Goal: Task Accomplishment & Management: Use online tool/utility

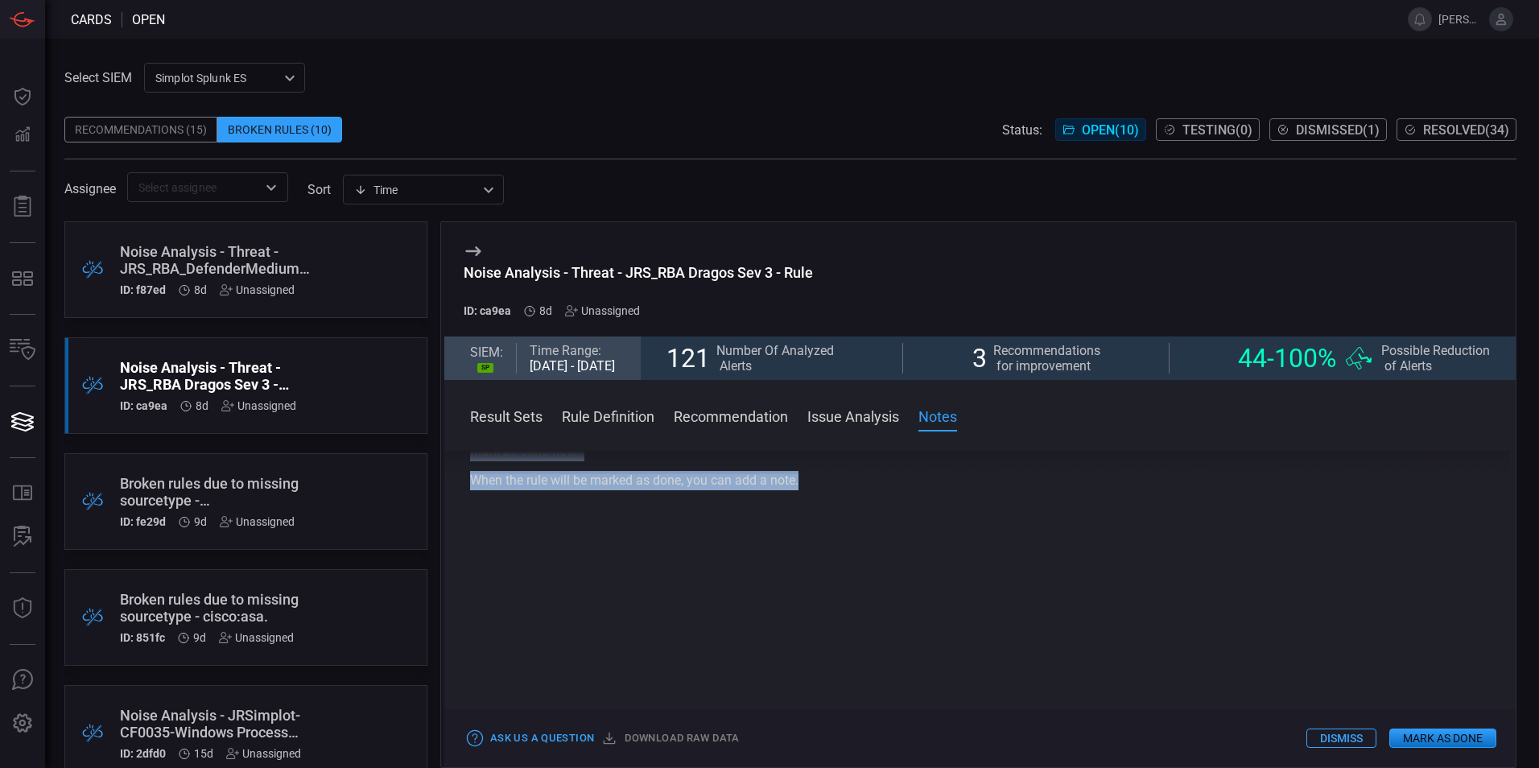
scroll to position [1078, 0]
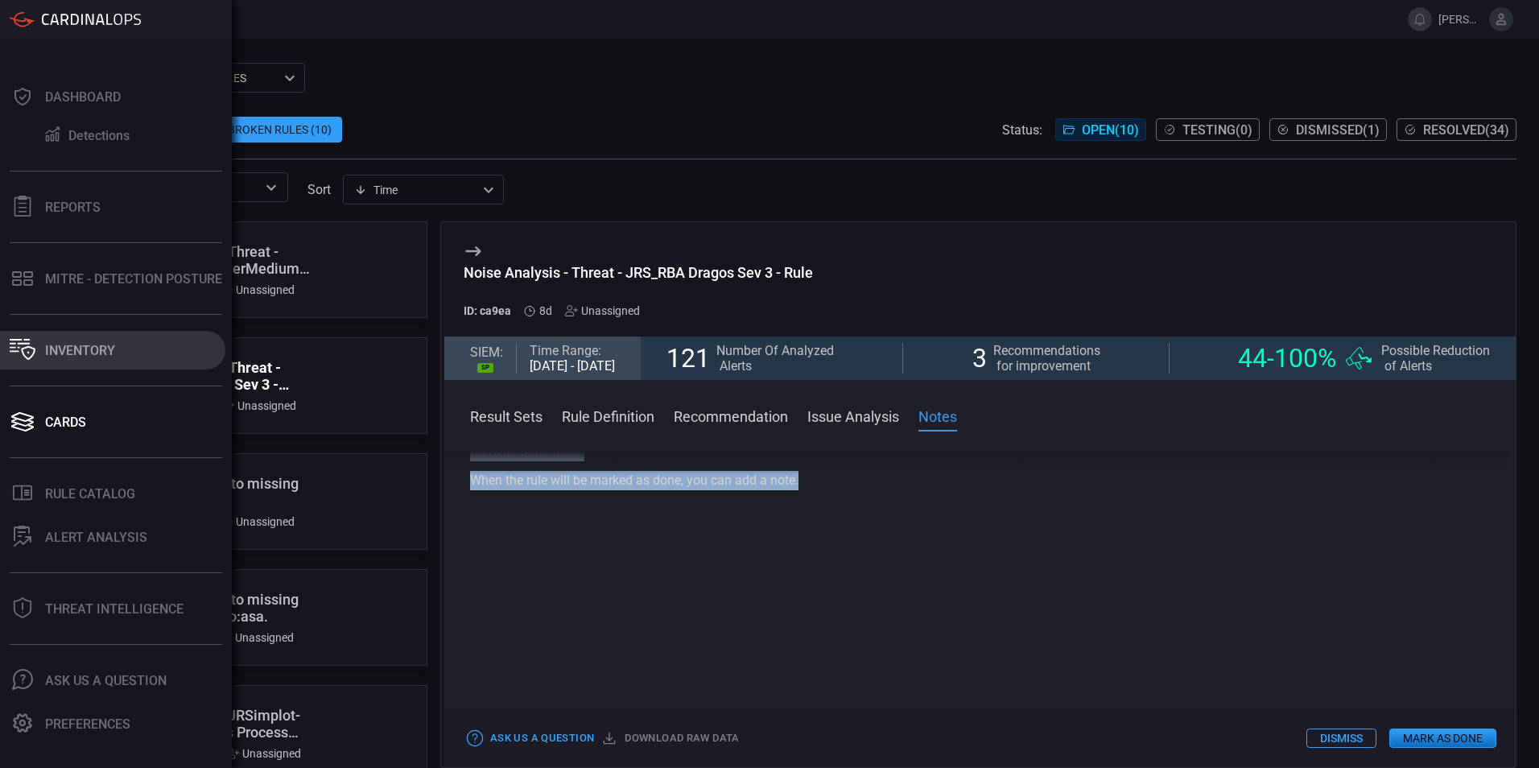
click at [65, 353] on div "Inventory" at bounding box center [80, 350] width 70 height 15
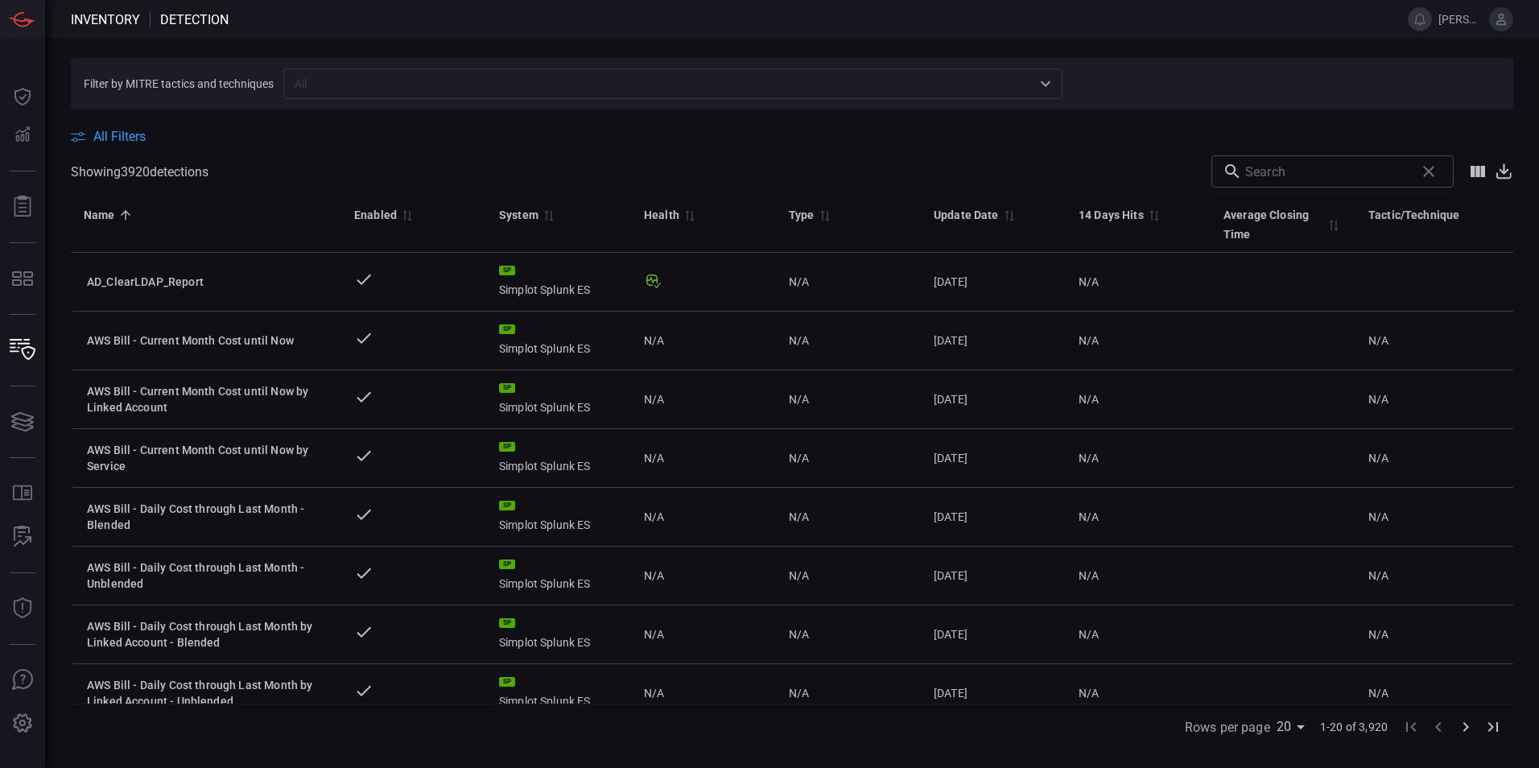
click at [1023, 176] on input "text" at bounding box center [1326, 171] width 163 height 32
paste input "JRS_RBA_T1550_SuspiciousExplicitLogonAttempts"
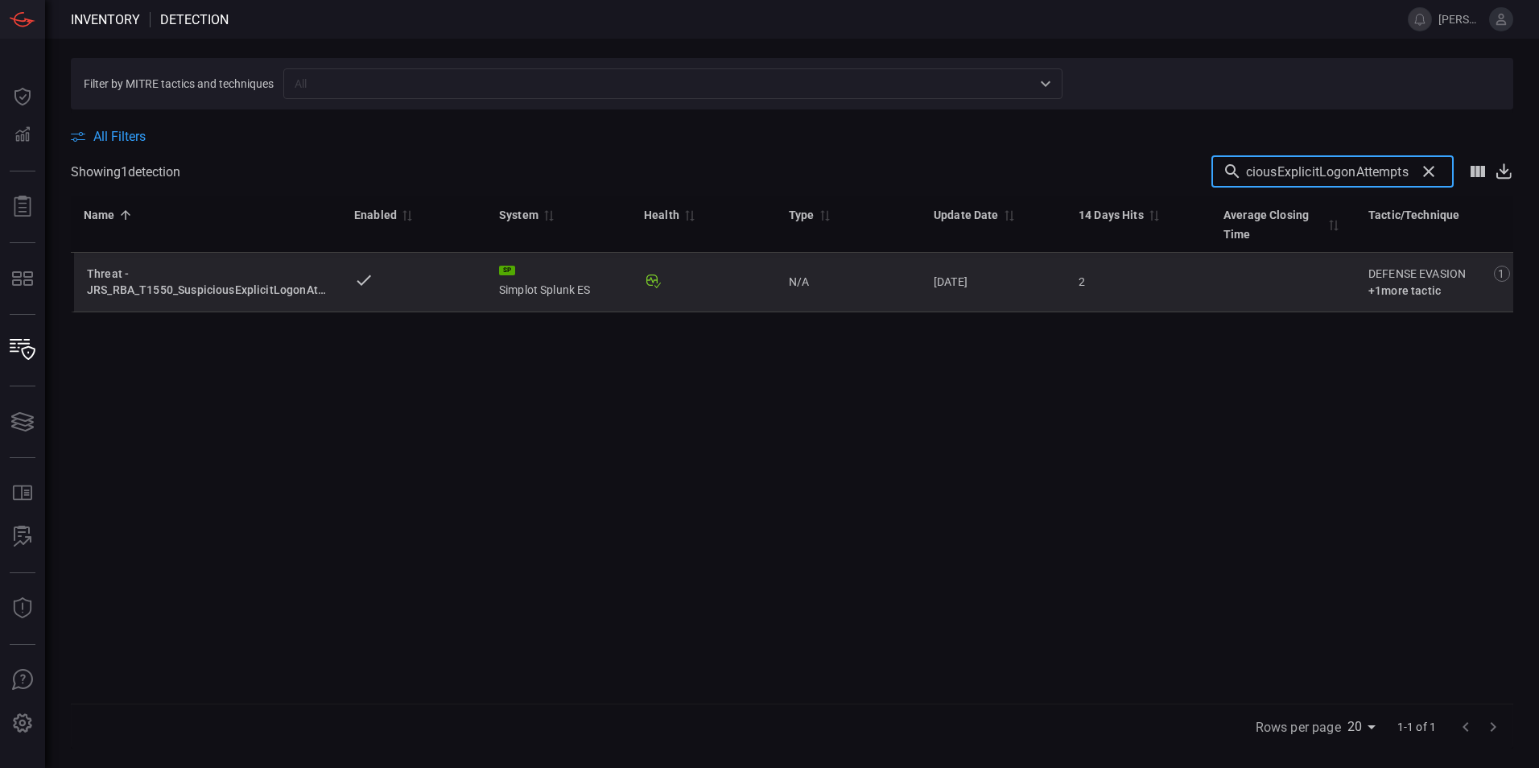
type input "JRS_RBA_T1550_SuspiciousExplicitLogonAttempts"
click at [183, 289] on div "Threat - JRS_RBA_T1550_SuspiciousExplicitLogonAttempts - Rule" at bounding box center [208, 282] width 242 height 32
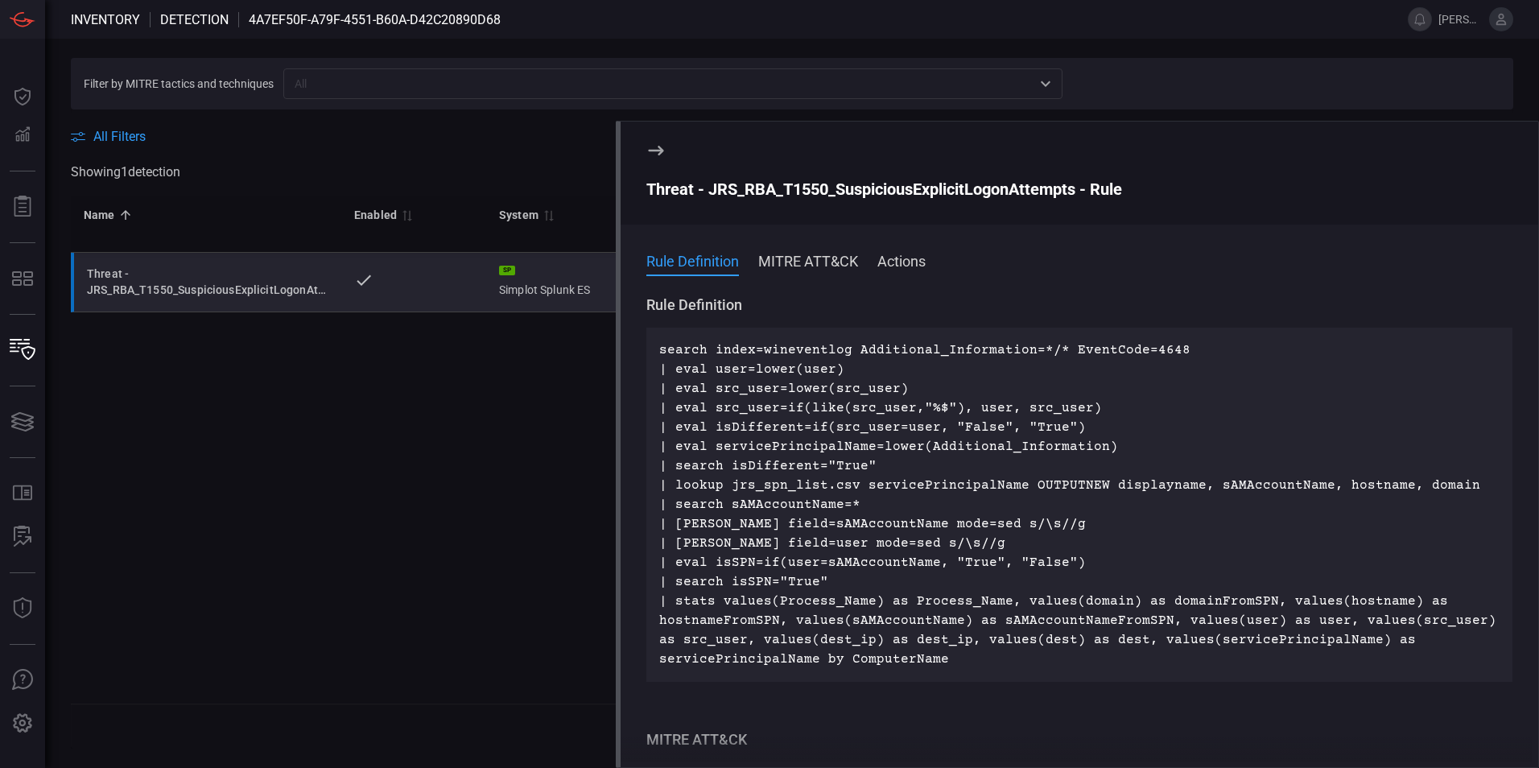
click at [656, 151] on icon at bounding box center [655, 151] width 15 height 10
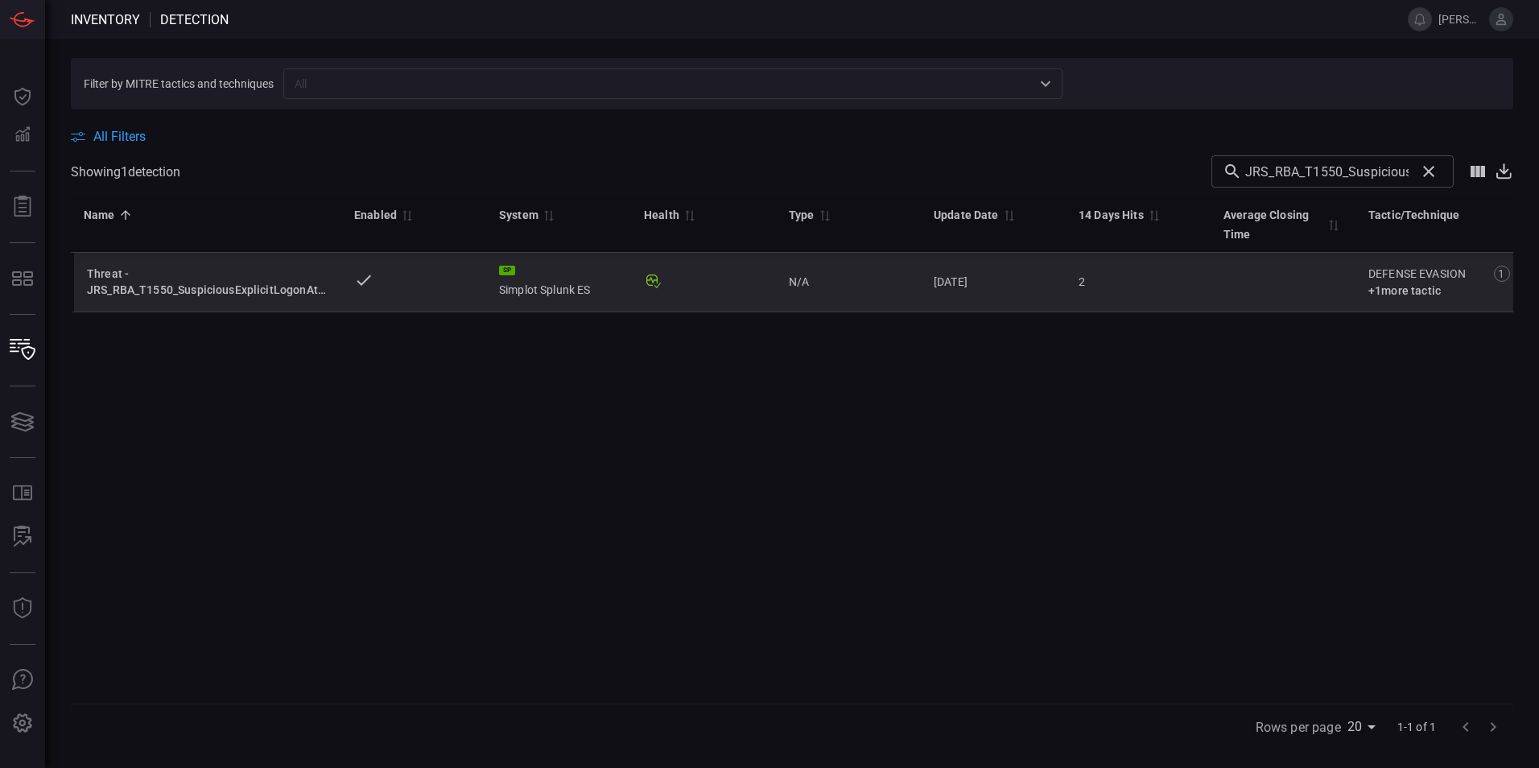
click at [645, 299] on td at bounding box center [703, 283] width 145 height 60
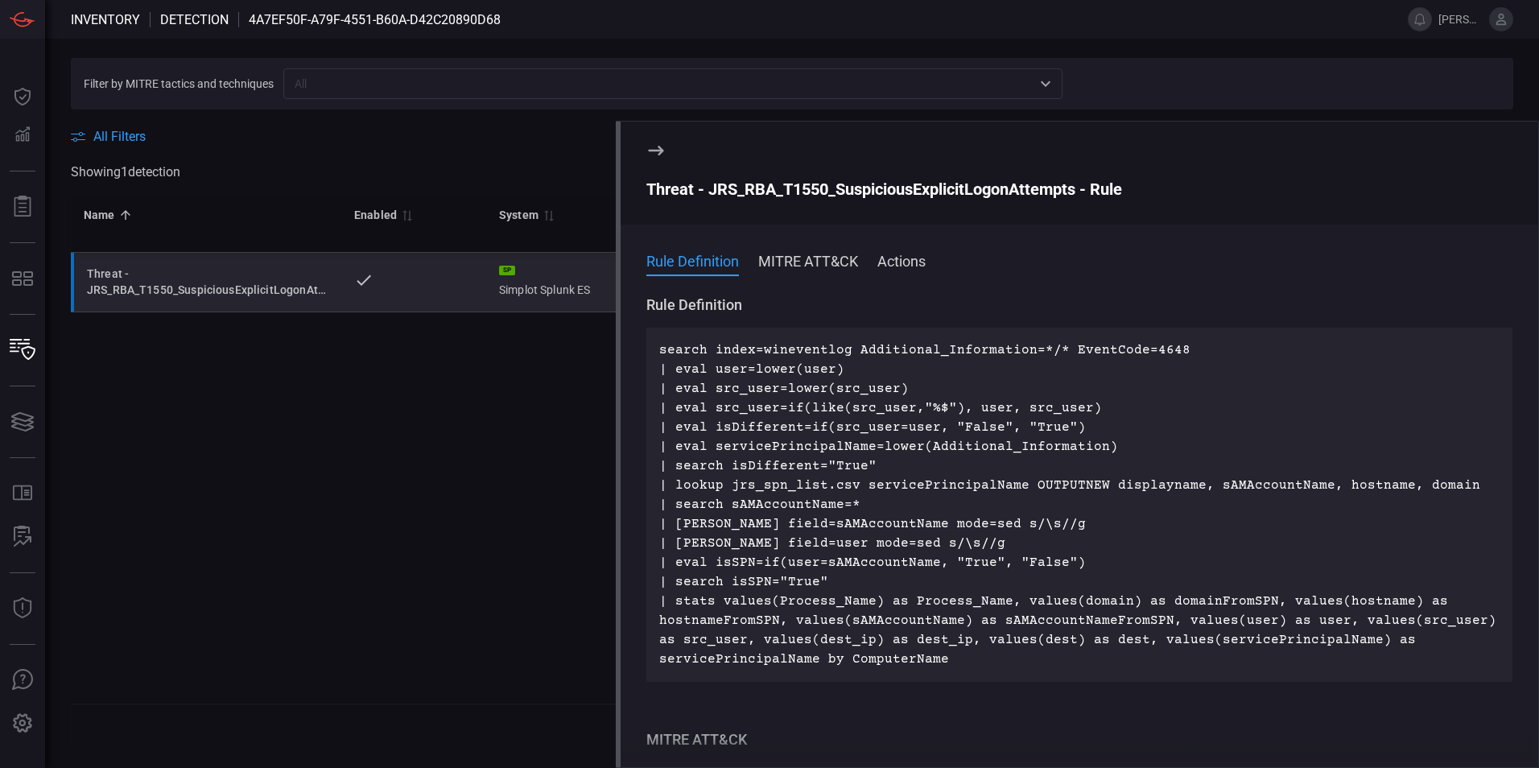
click at [659, 154] on icon at bounding box center [655, 151] width 15 height 10
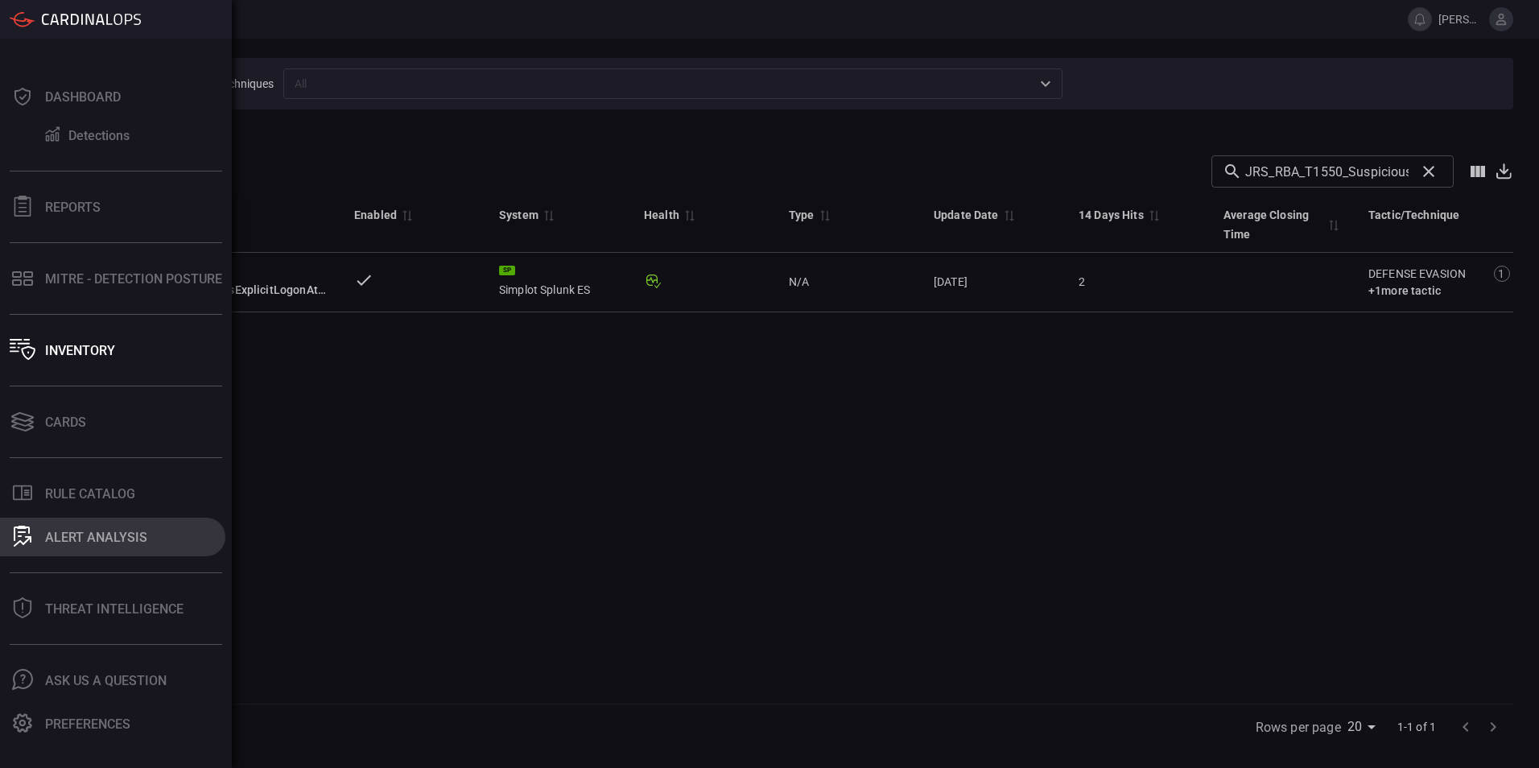
click at [76, 477] on div "ALERT ANALYSIS" at bounding box center [96, 537] width 102 height 15
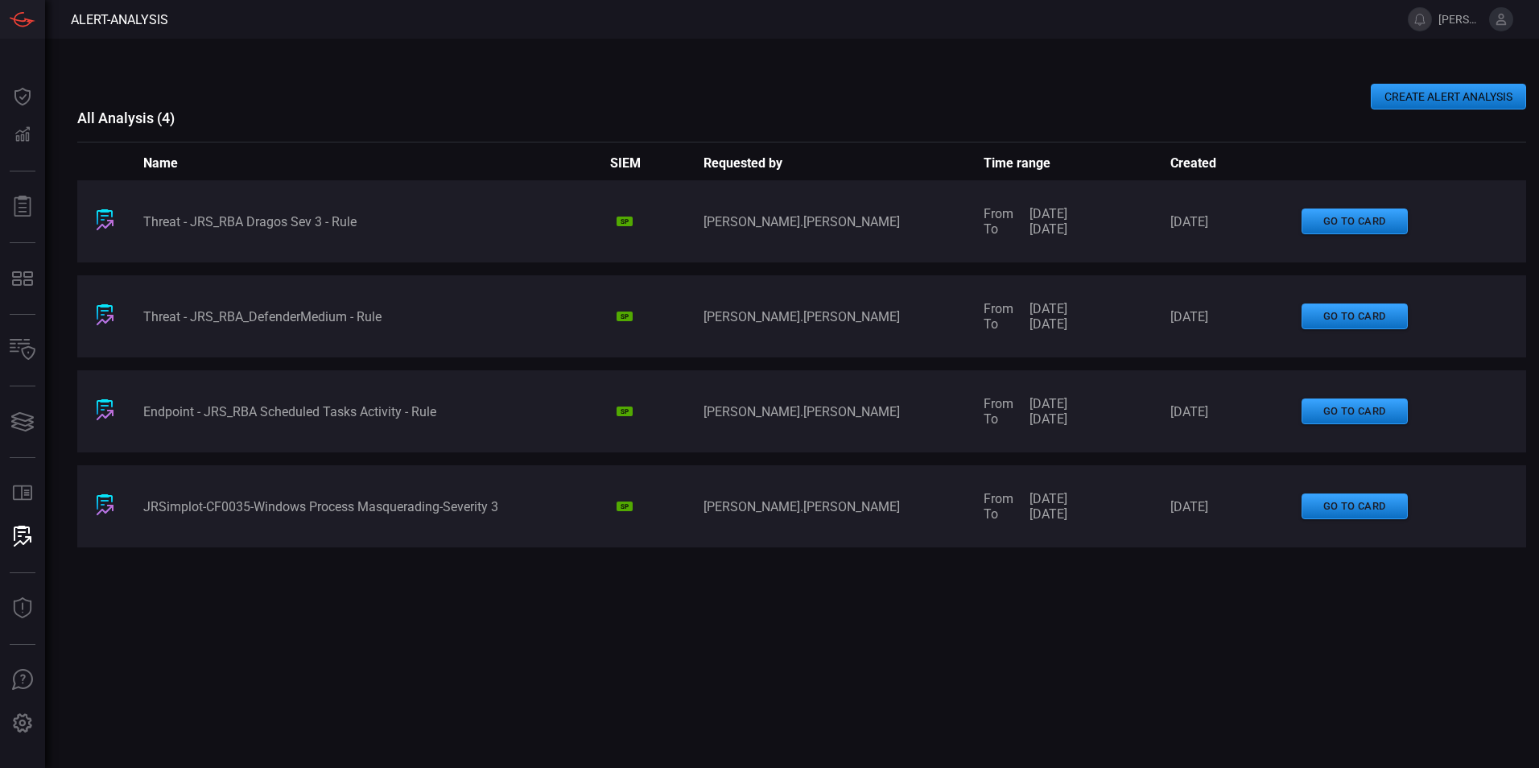
click at [1023, 97] on button "CREATE ALERT ANALYSIS" at bounding box center [1448, 97] width 155 height 26
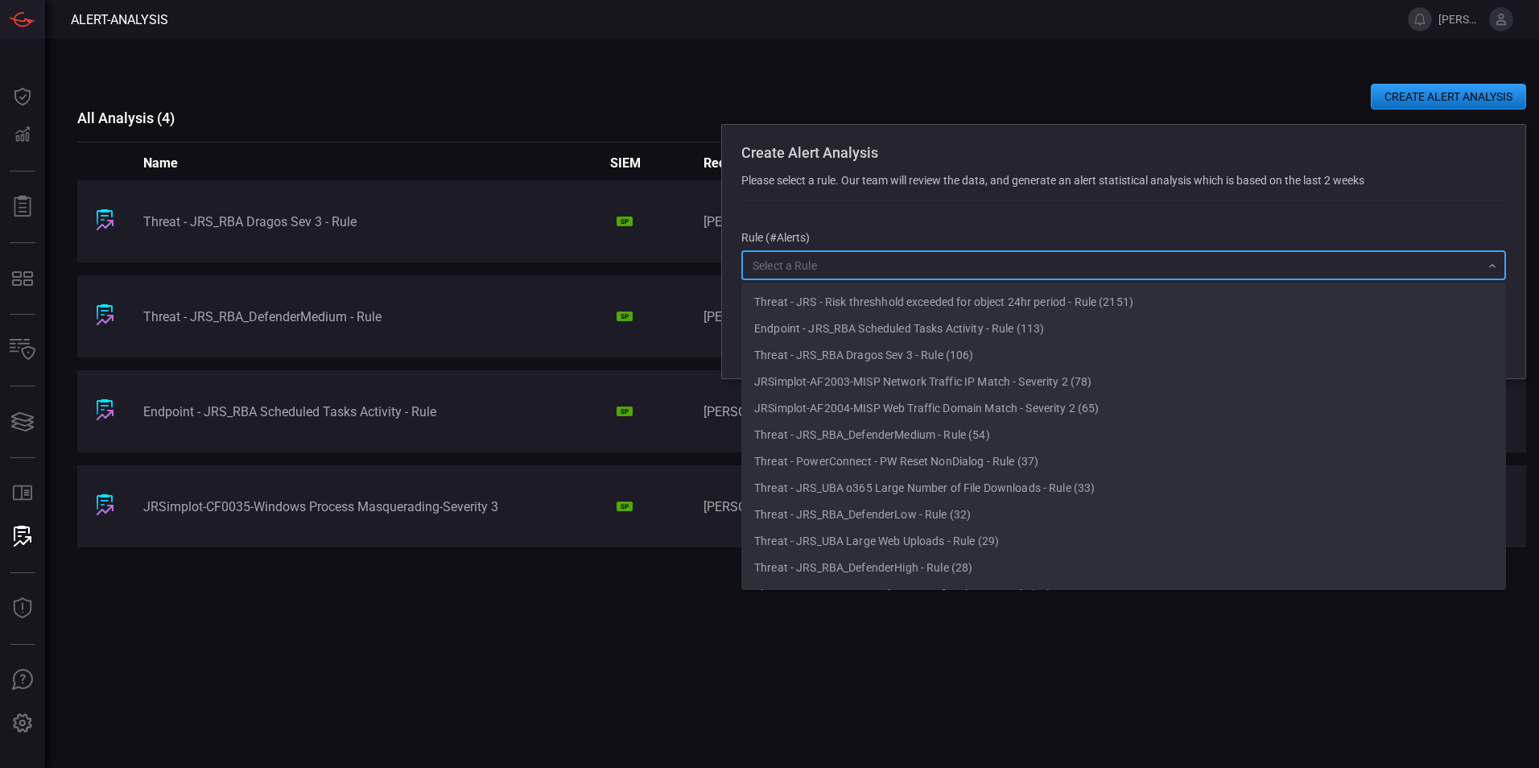
click at [792, 260] on input "text" at bounding box center [1110, 265] width 729 height 20
paste input "JRS_RBA_T1550_SuspiciousExplicitLogonAttempts"
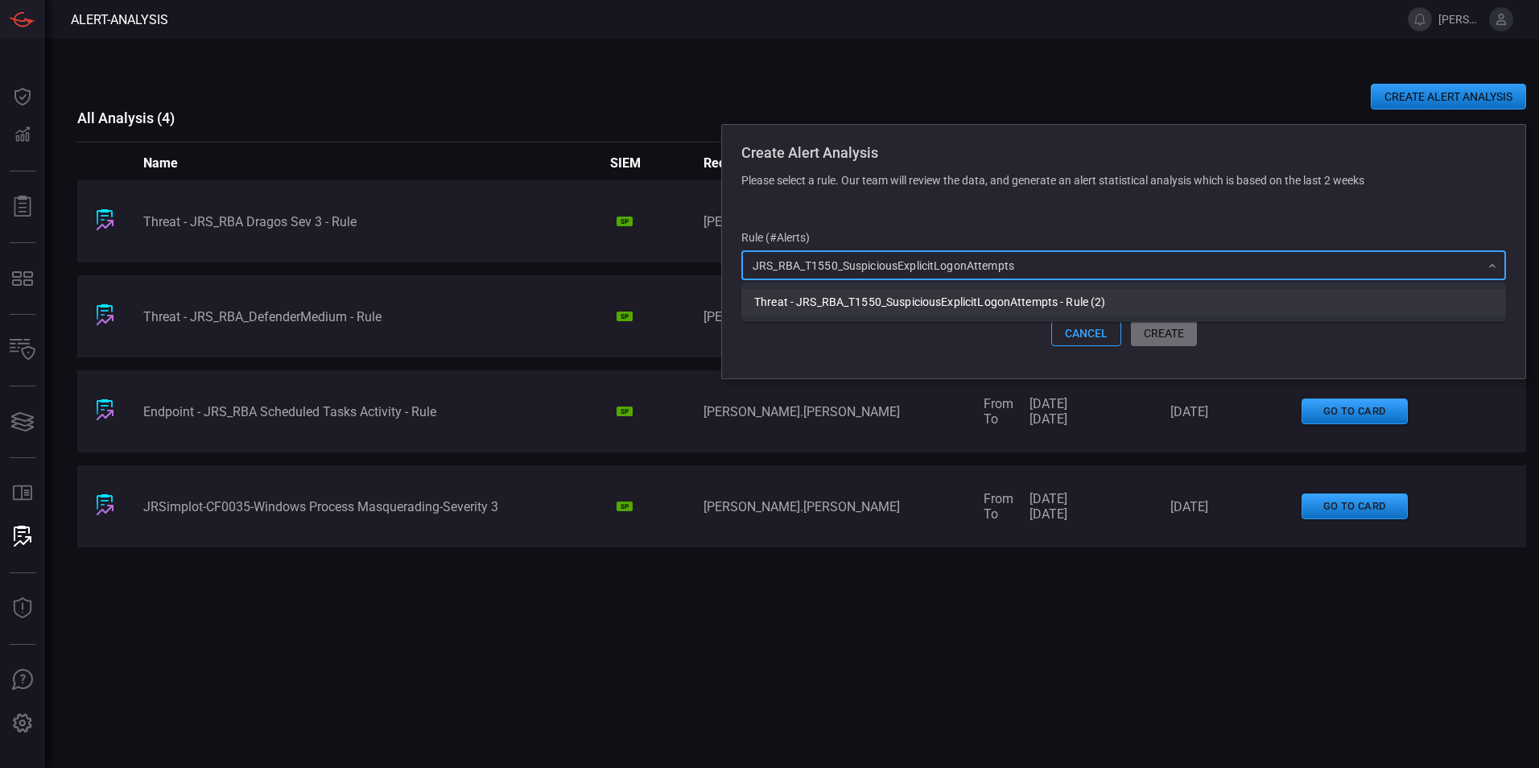
click at [988, 308] on li "Threat - JRS_RBA_T1550_SuspiciousExplicitLogonAttempts - Rule (2)" at bounding box center [1123, 302] width 765 height 27
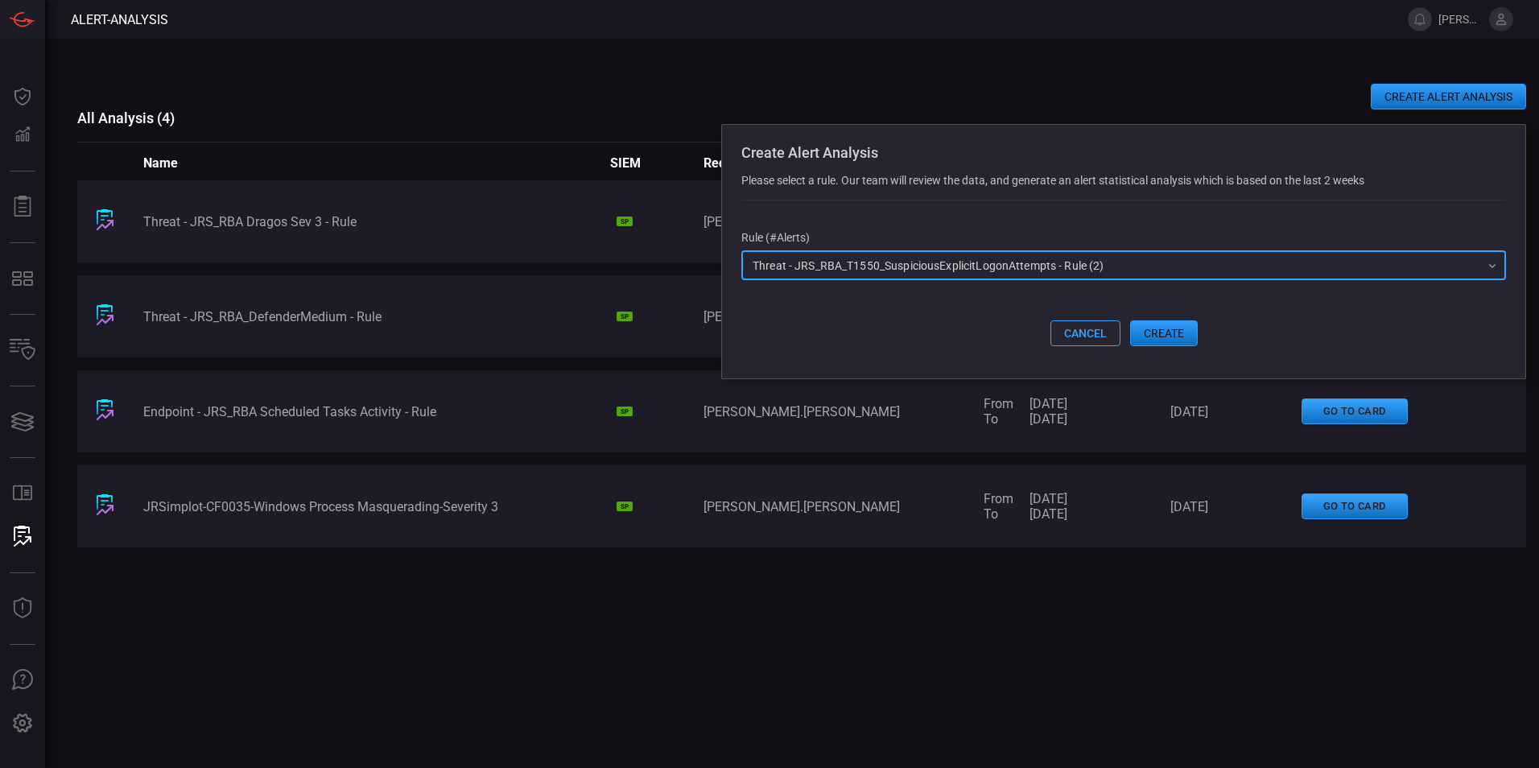
type input "Threat - JRS_RBA_T1550_SuspiciousExplicitLogonAttempts - Rule (2)"
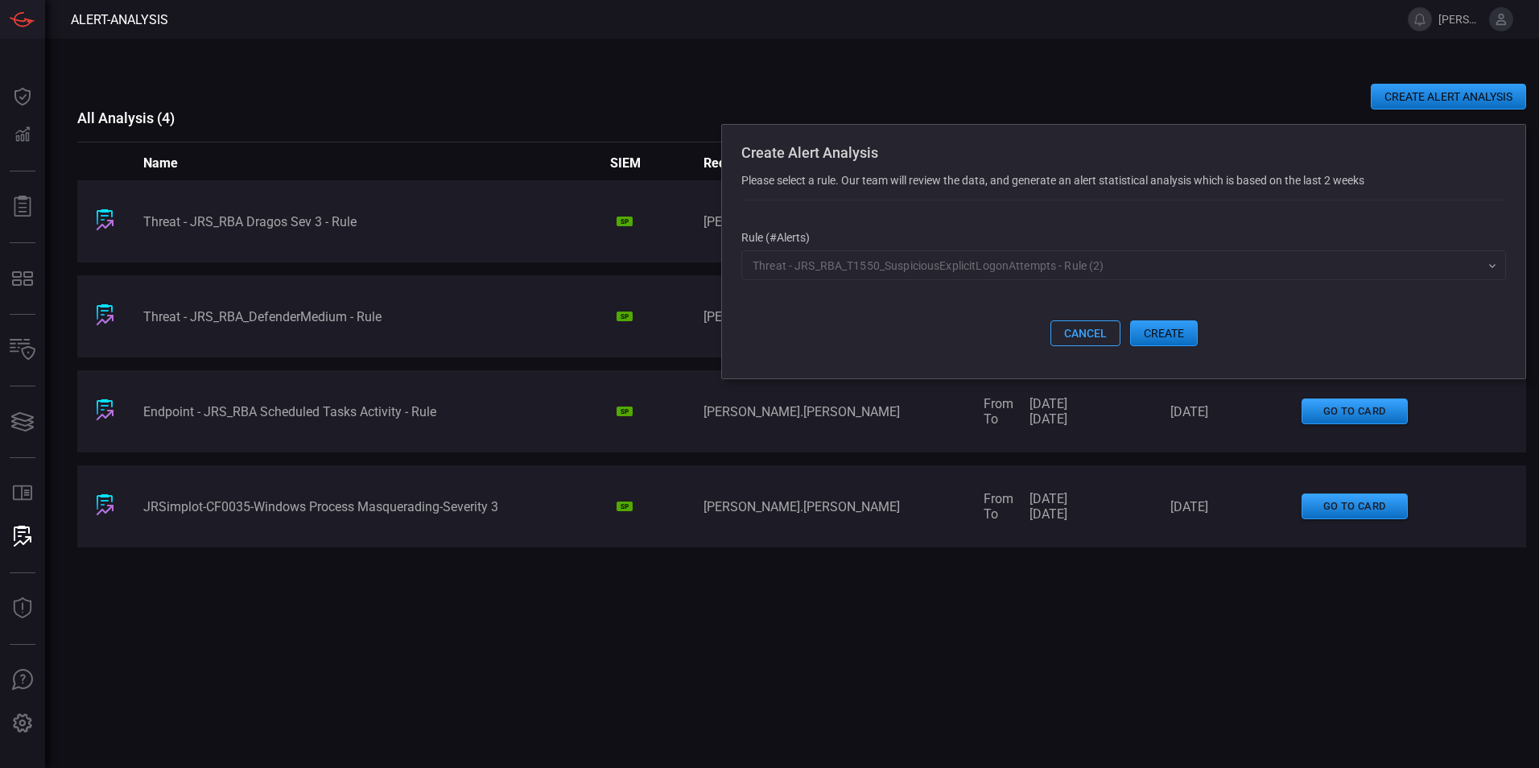
click at [1023, 336] on button "create" at bounding box center [1164, 333] width 68 height 26
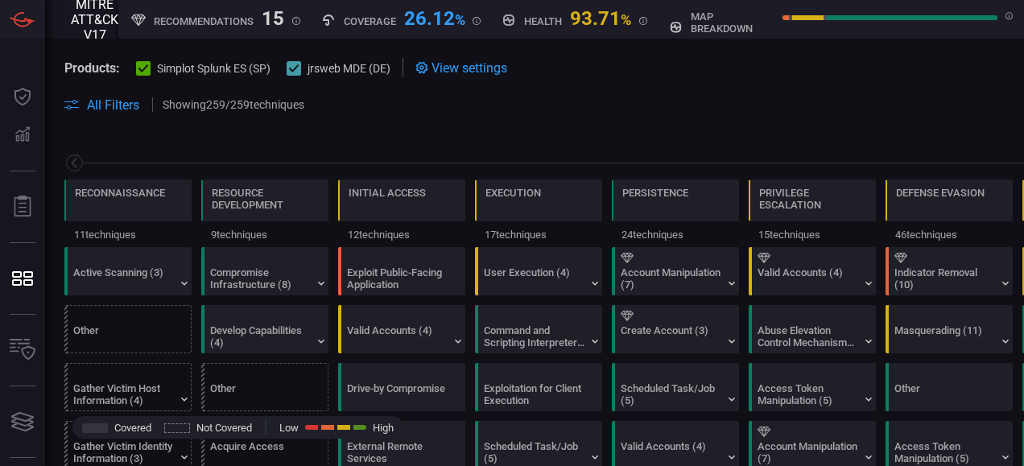
scroll to position [0, 211]
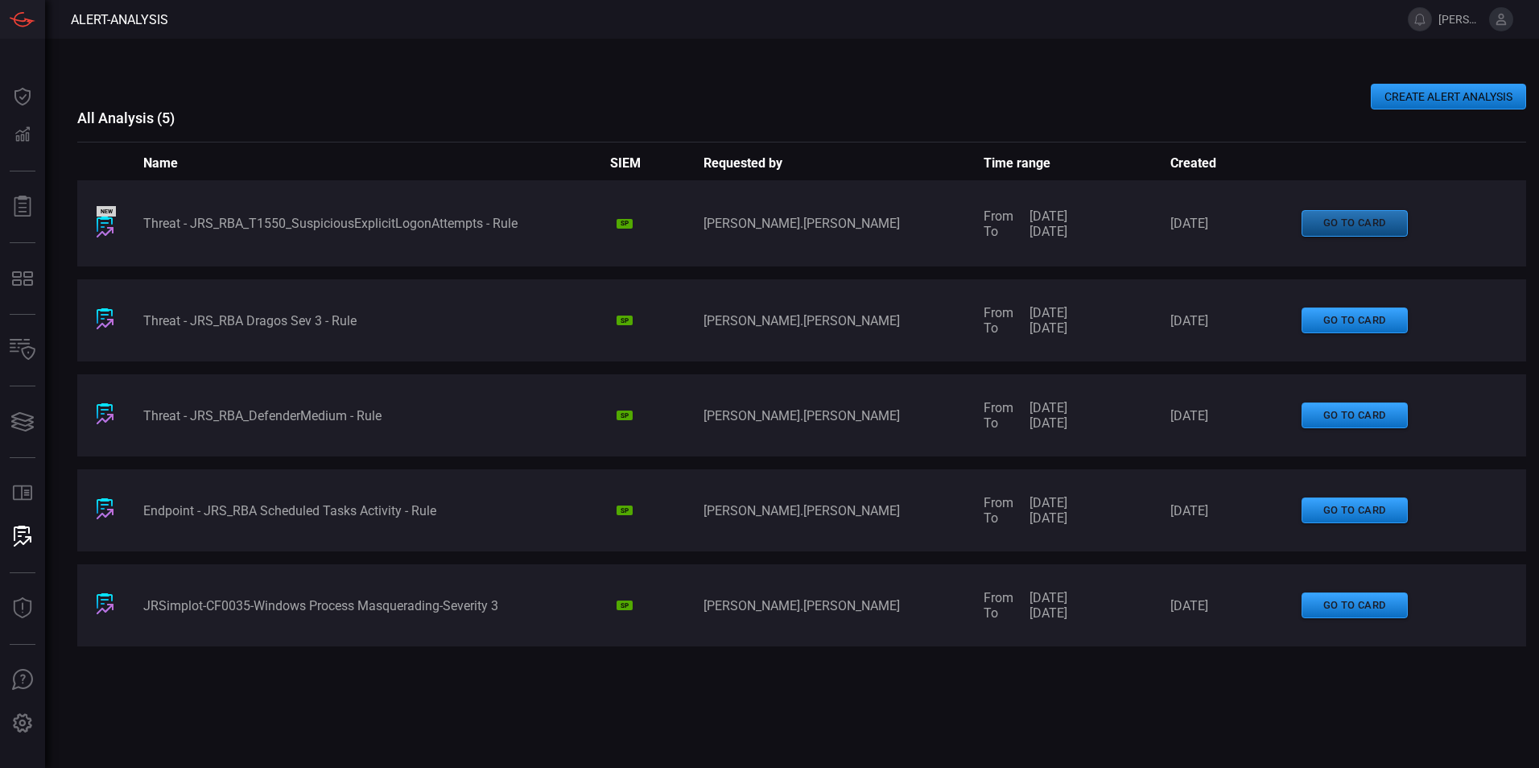
click at [1345, 219] on button "go to card" at bounding box center [1355, 223] width 106 height 27
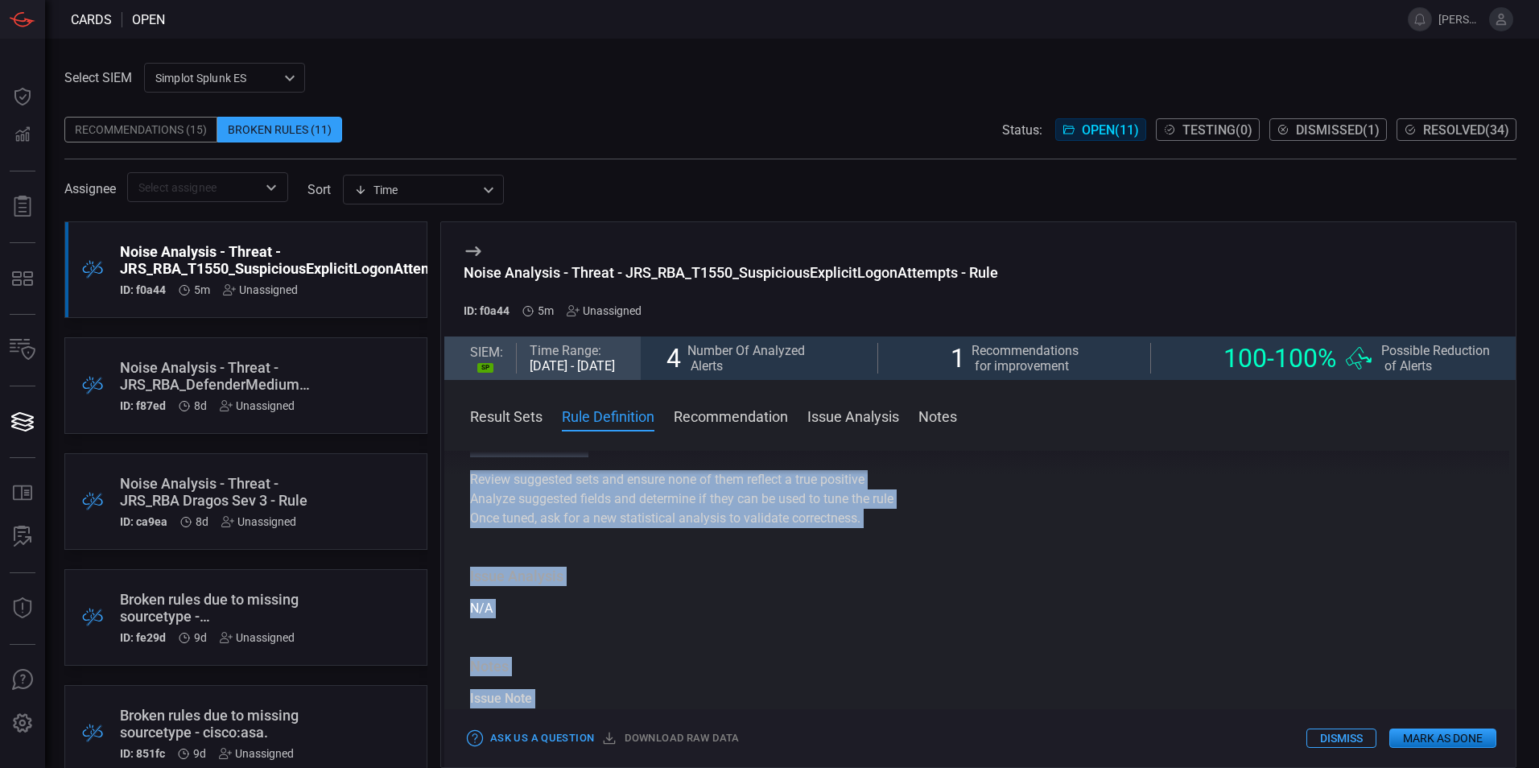
scroll to position [1220, 0]
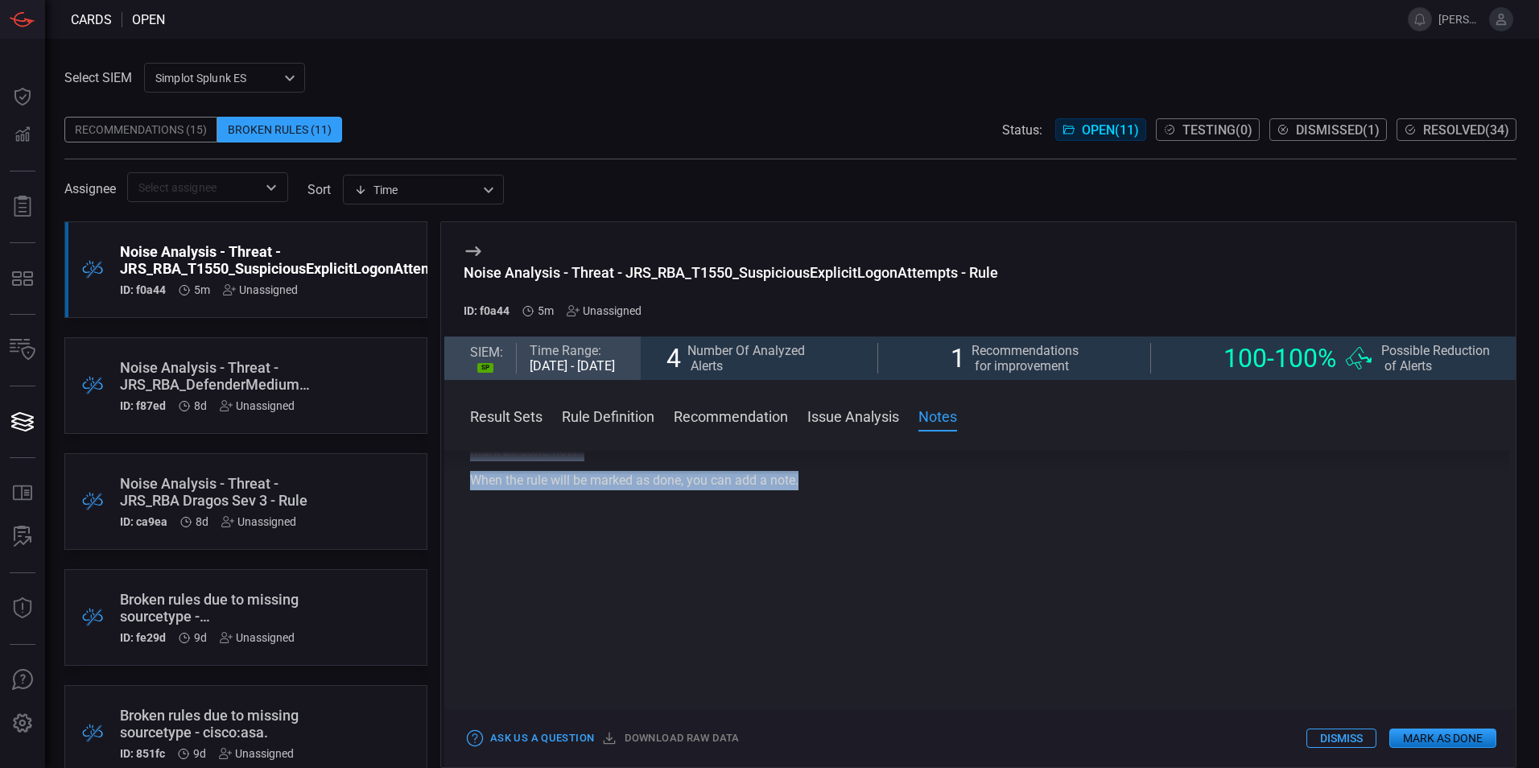
drag, startPoint x: 470, startPoint y: 460, endPoint x: 960, endPoint y: 504, distance: 491.4
copy div "Loremi Dolo Sit ametcons adipiscin e seddoeiusmo temporin ut lab etdolo magna a…"
click at [465, 35] on span at bounding box center [777, 19] width 1224 height 39
click at [275, 129] on div "Broken Rules (11)" at bounding box center [279, 130] width 125 height 26
click at [109, 128] on div "Recommendations (15)" at bounding box center [140, 130] width 153 height 26
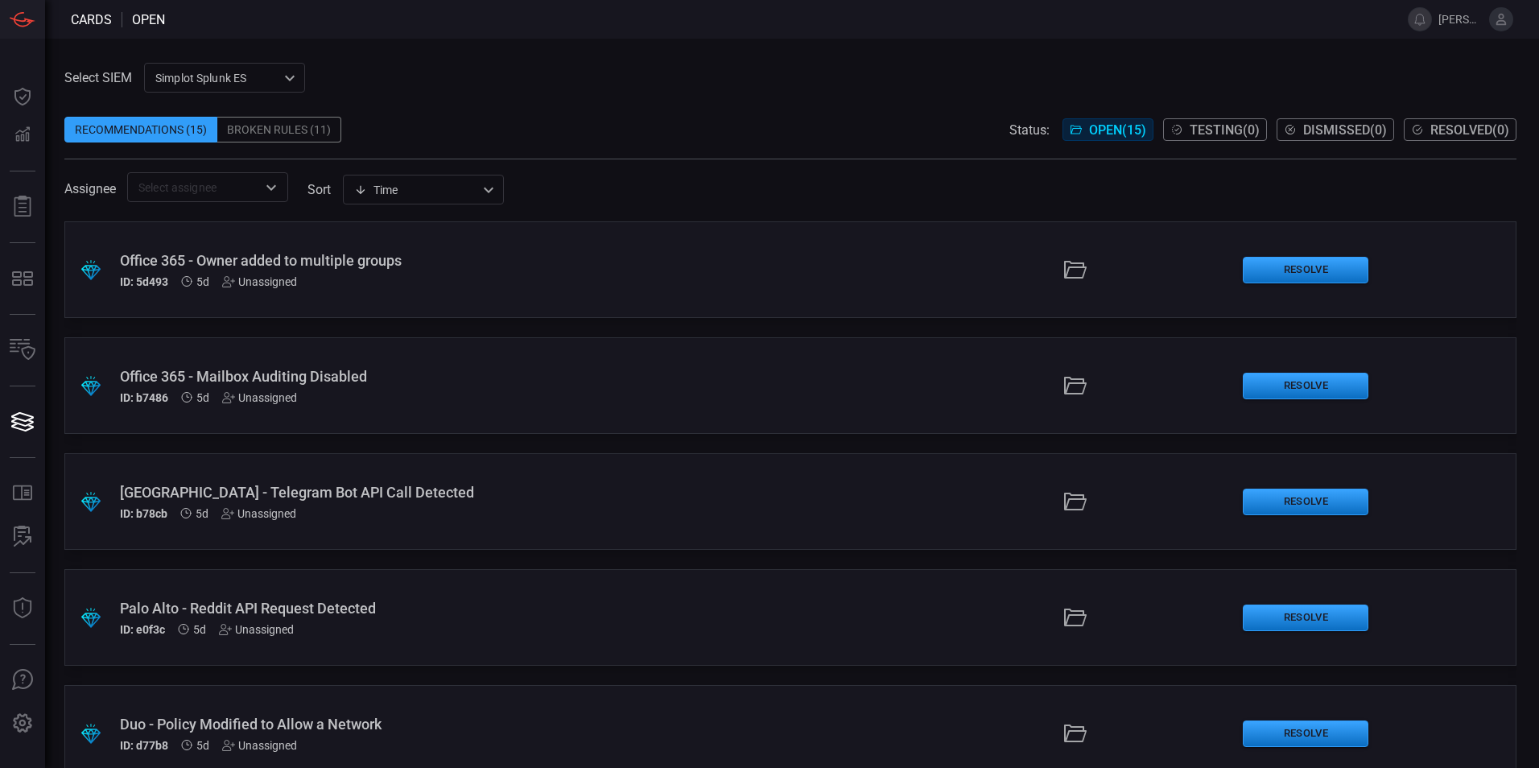
click at [295, 128] on div "Broken Rules (11)" at bounding box center [279, 130] width 124 height 26
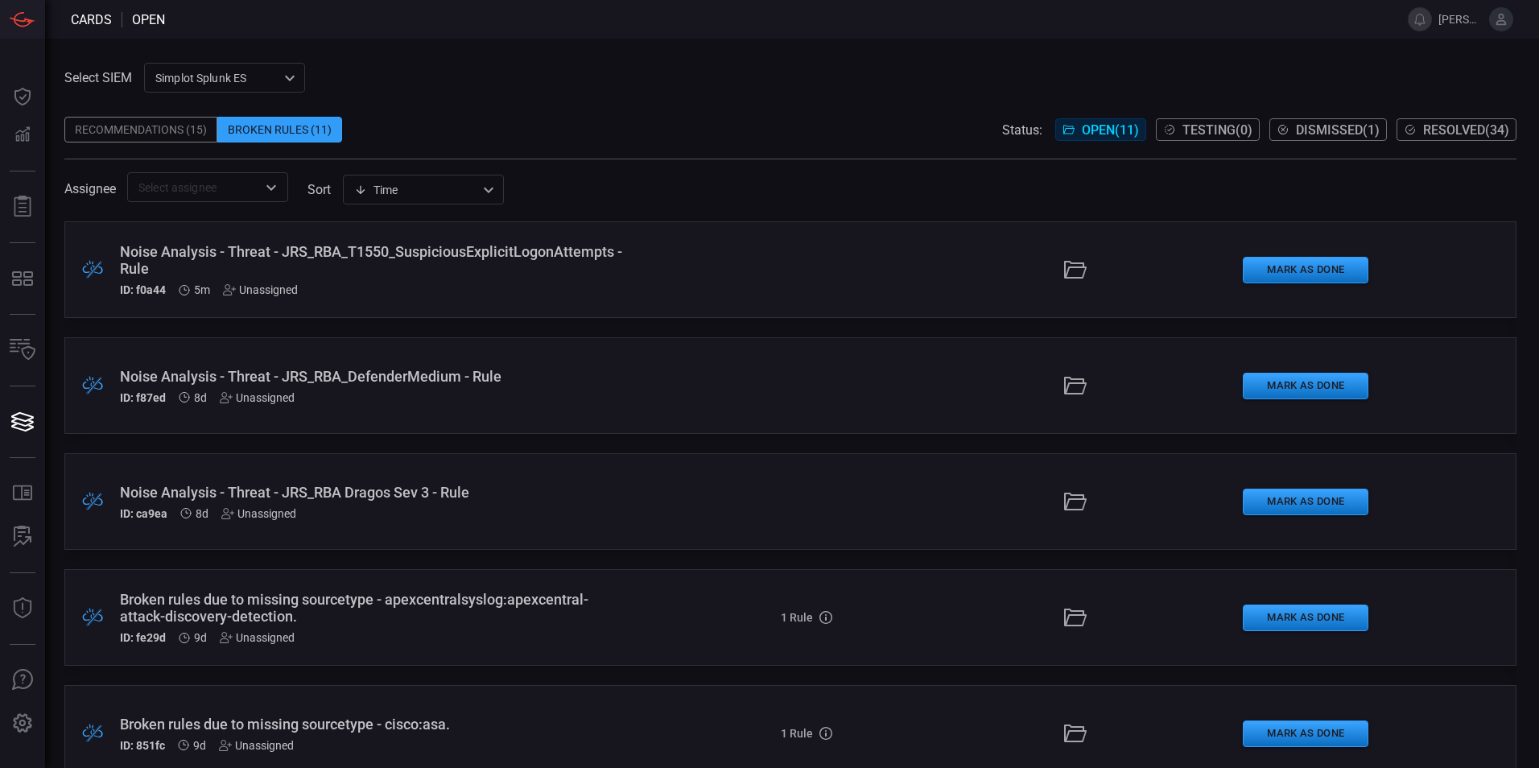
click at [127, 128] on div "Recommendations (15)" at bounding box center [140, 130] width 153 height 26
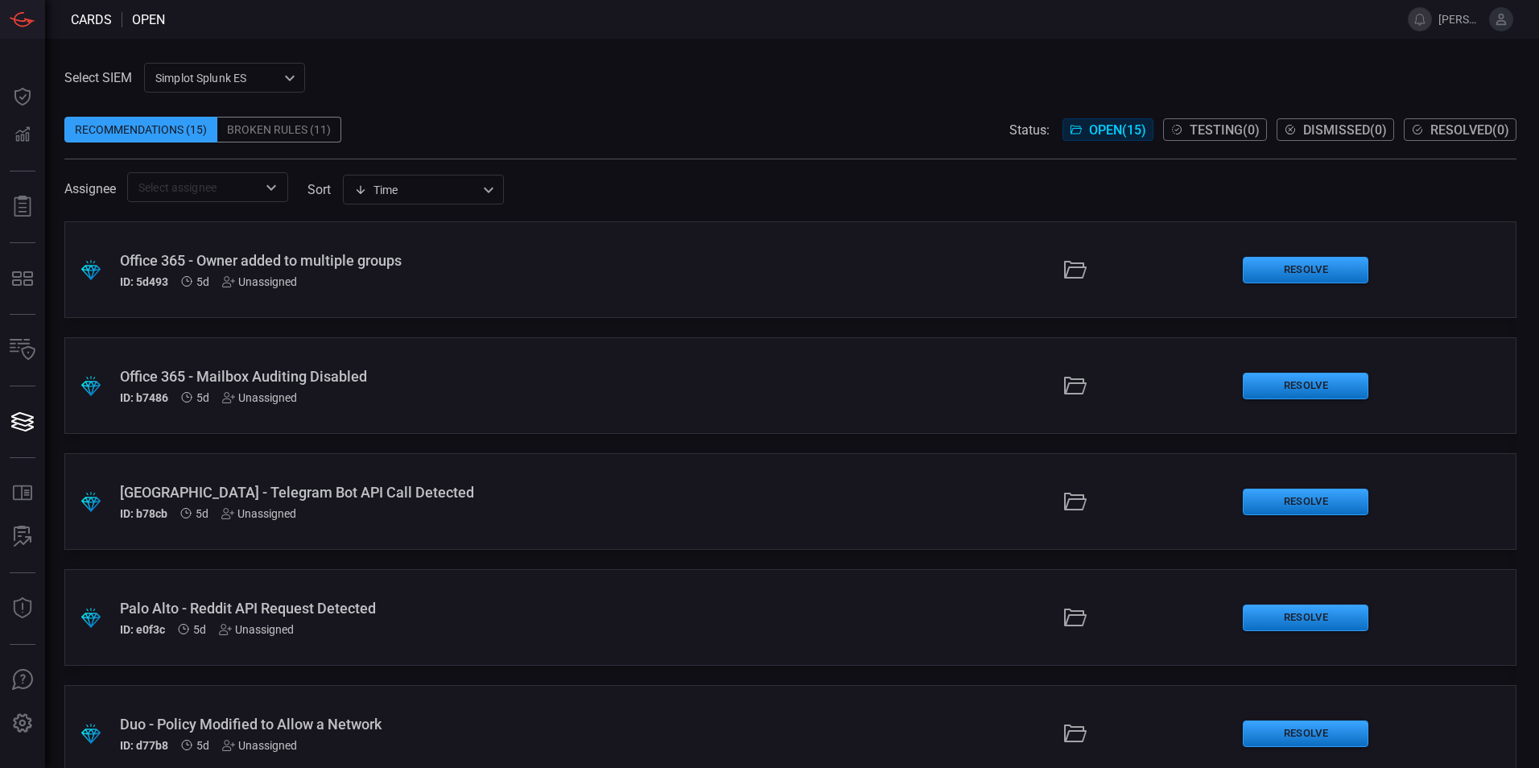
click at [254, 138] on div "Broken Rules (11)" at bounding box center [279, 130] width 124 height 26
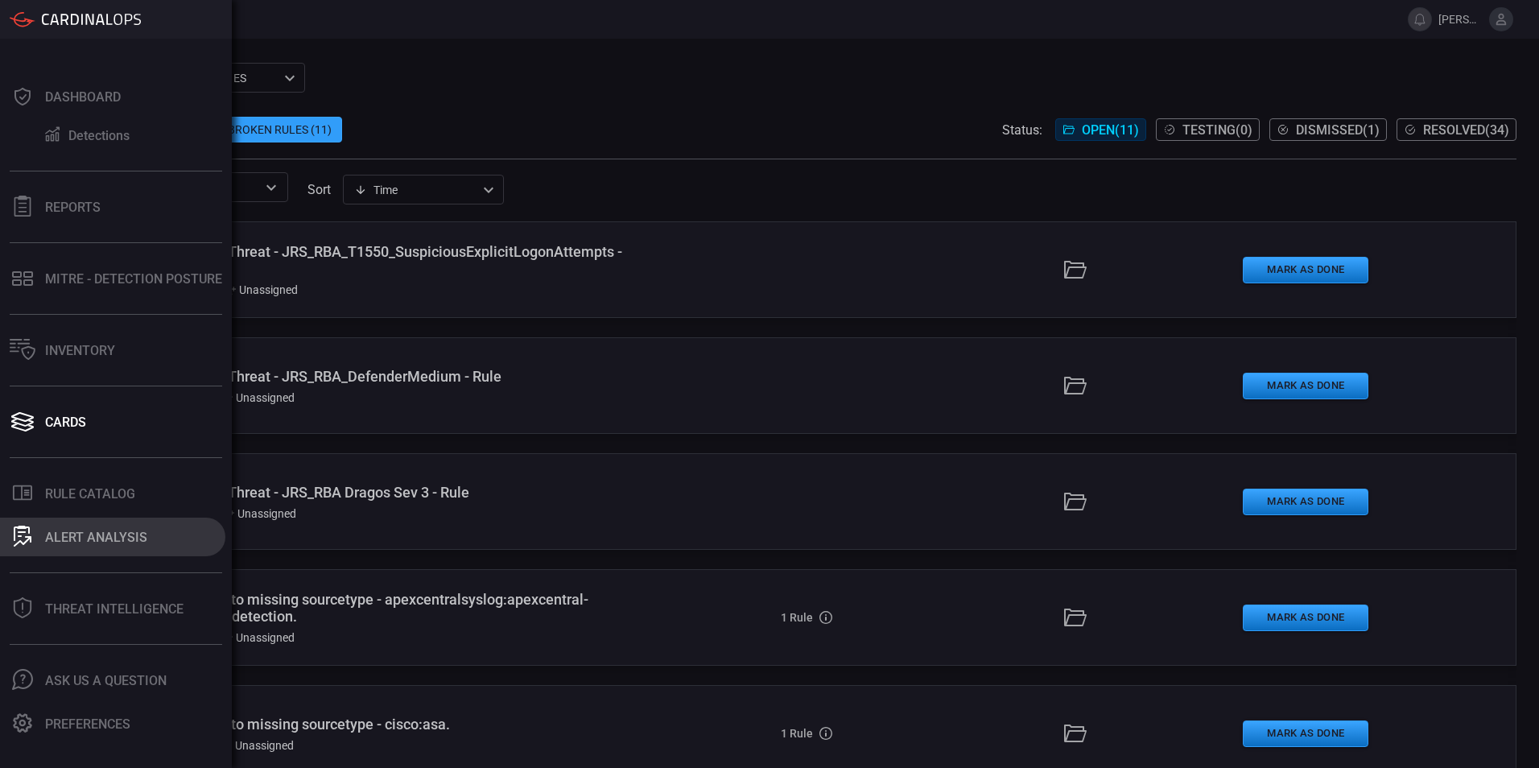
click at [79, 536] on div "ALERT ANALYSIS" at bounding box center [96, 537] width 102 height 15
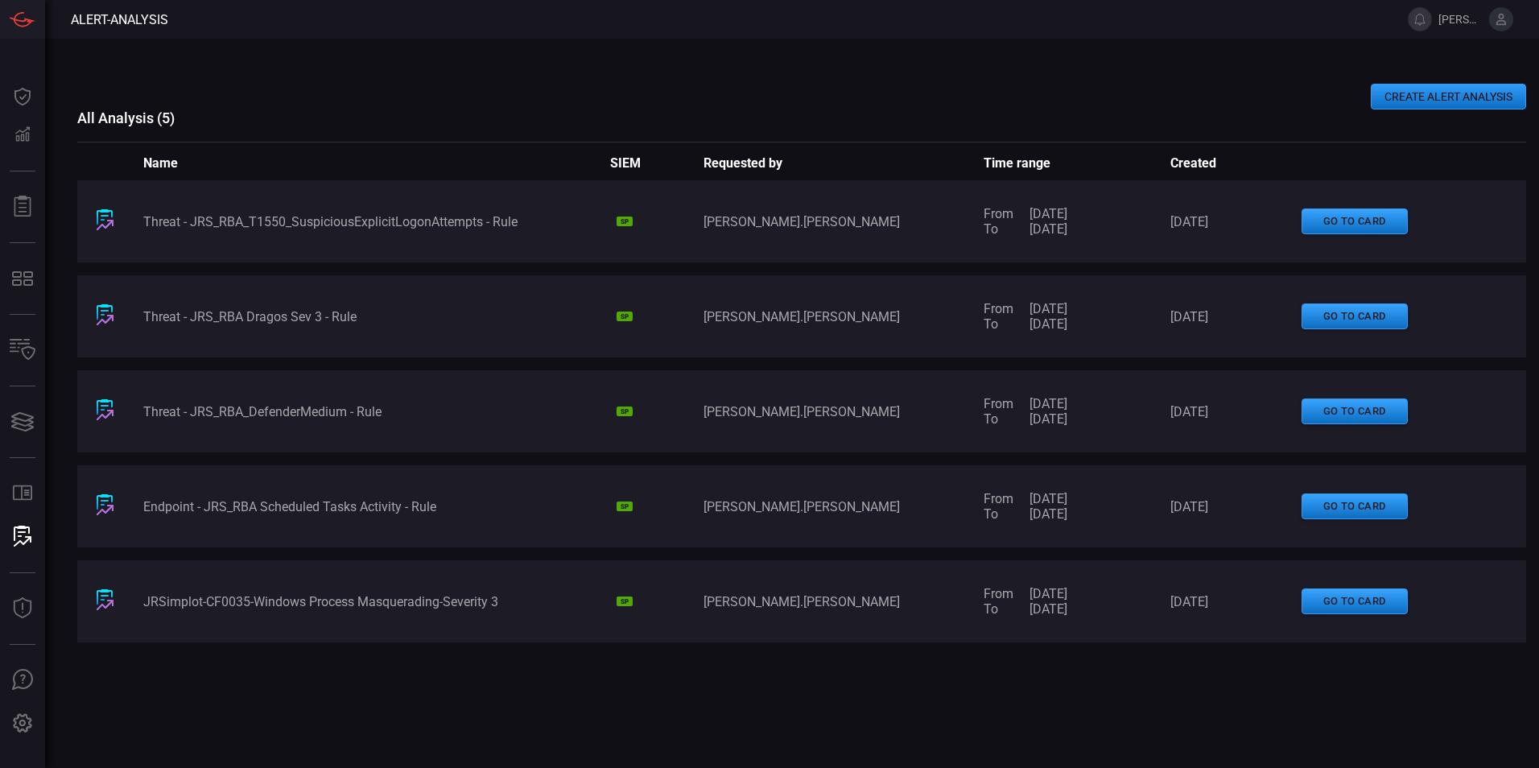
click at [104, 222] on icon at bounding box center [105, 219] width 17 height 21
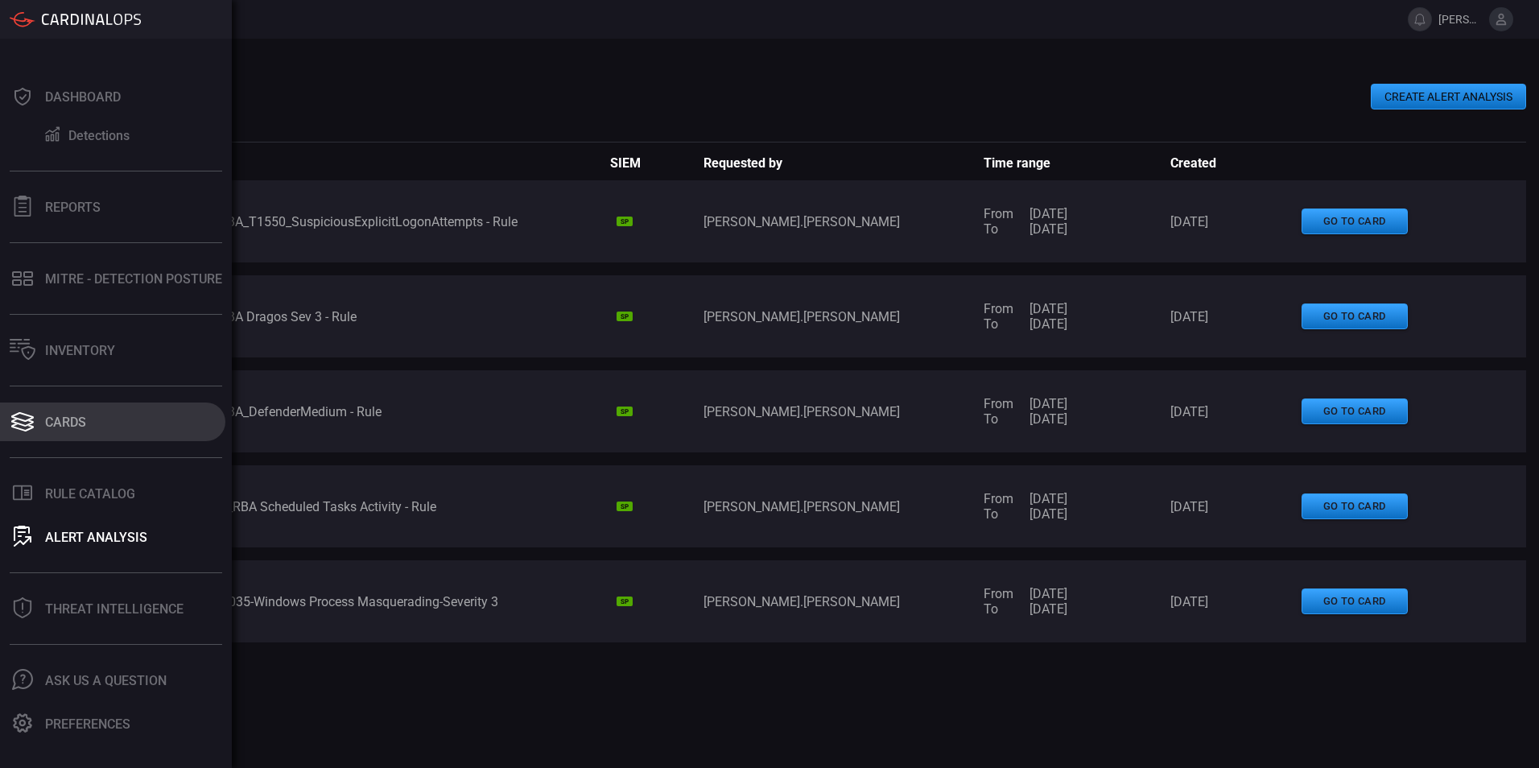
click at [72, 415] on div "Cards" at bounding box center [65, 422] width 41 height 15
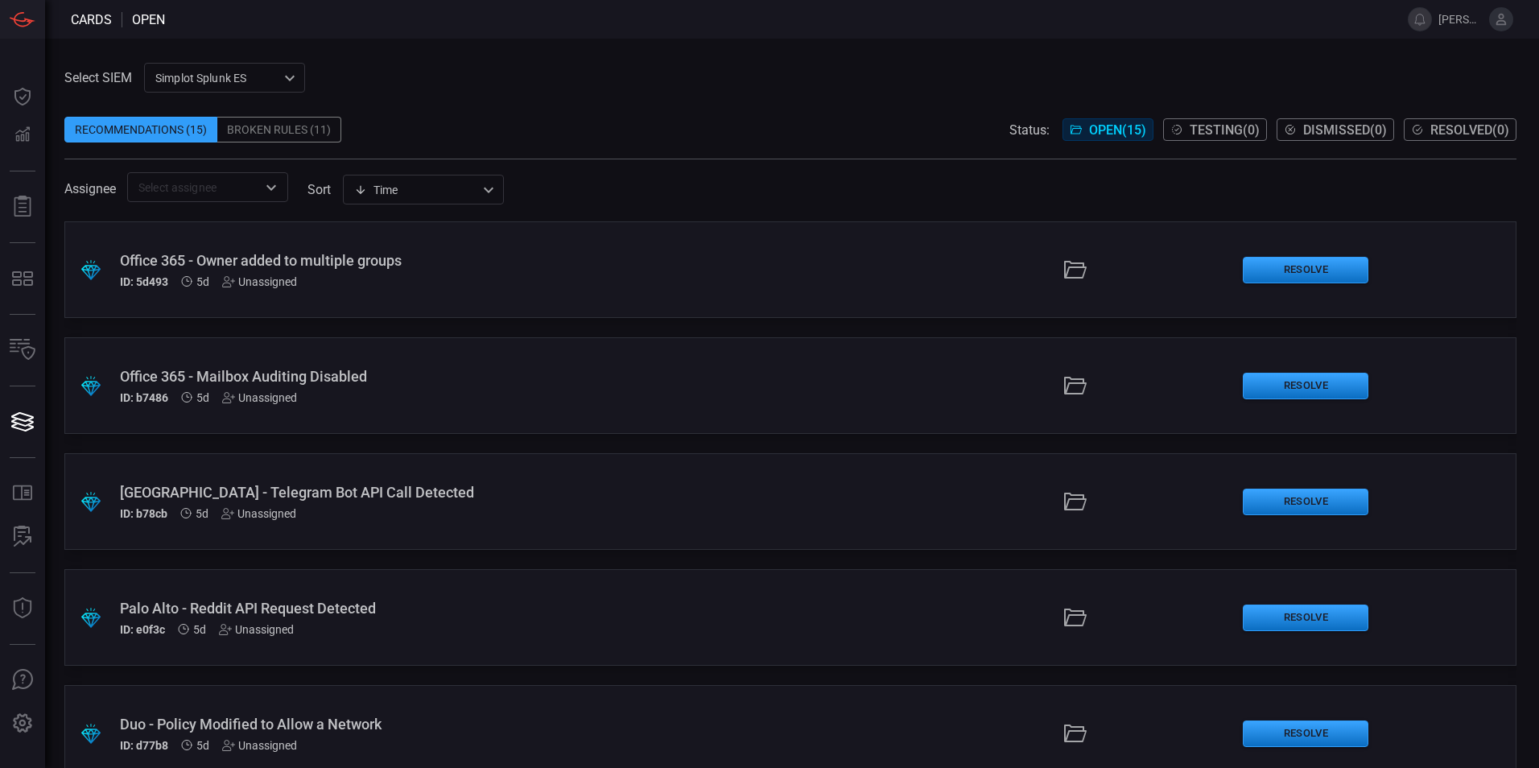
click at [283, 134] on div "Broken Rules (11)" at bounding box center [279, 130] width 124 height 26
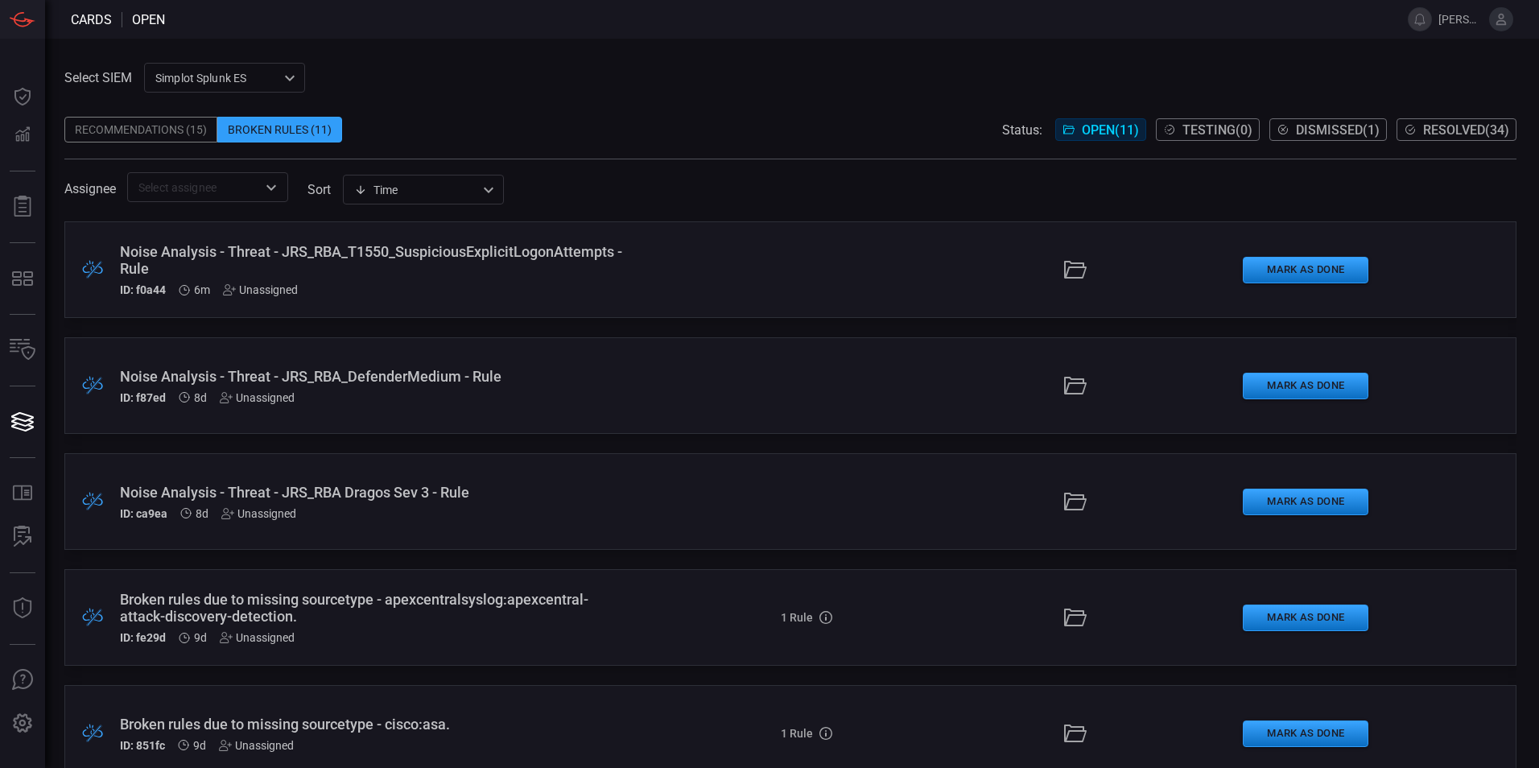
click at [440, 250] on div "Noise Analysis - Threat - JRS_RBA_T1550_SuspiciousExplicitLogonAttempts - Rule" at bounding box center [374, 260] width 508 height 34
